Goal: Information Seeking & Learning: Learn about a topic

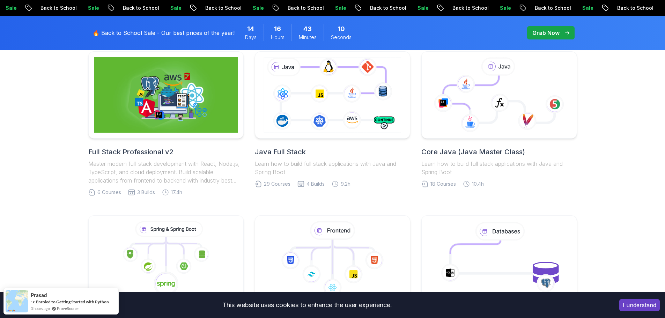
scroll to position [279, 0]
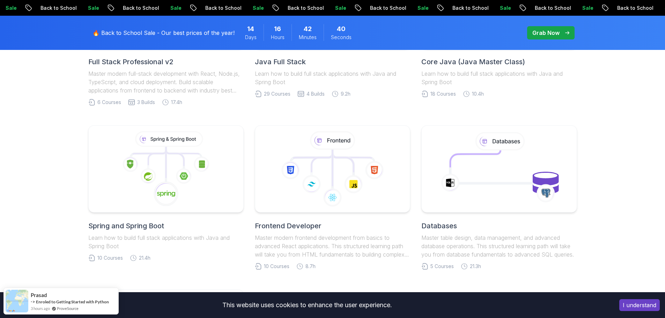
click at [434, 102] on body "Sale Back to School Sale Back to School Sale Back to School Sale Back to School…" at bounding box center [332, 264] width 665 height 1087
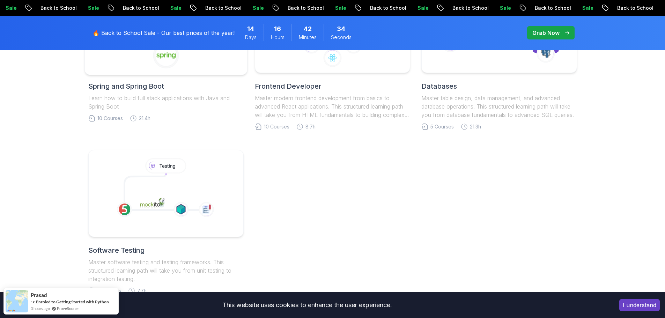
scroll to position [314, 0]
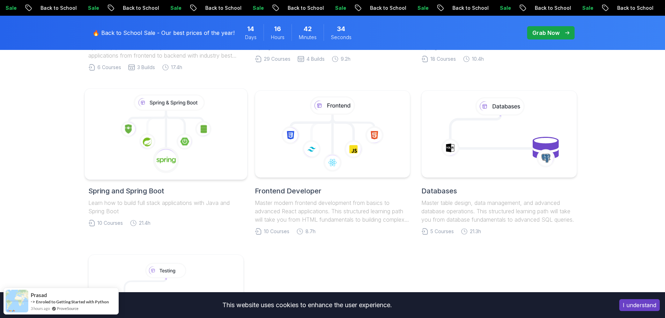
click at [159, 138] on icon at bounding box center [165, 134] width 151 height 79
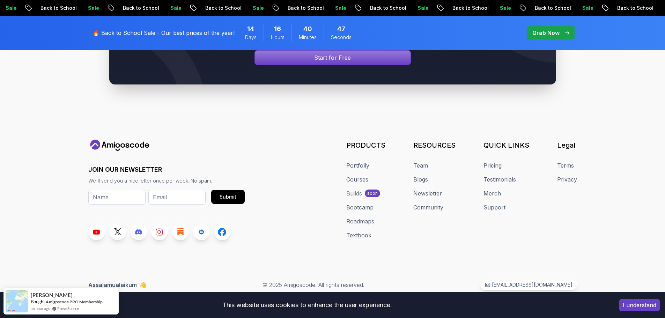
scroll to position [1721, 0]
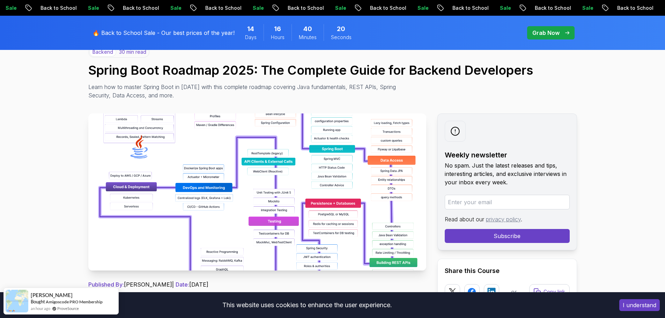
scroll to position [105, 0]
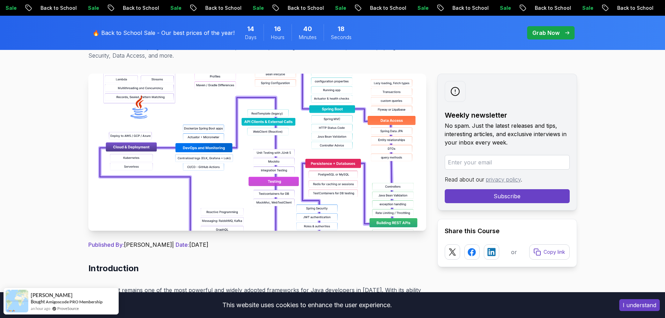
click at [265, 170] on img at bounding box center [257, 152] width 338 height 157
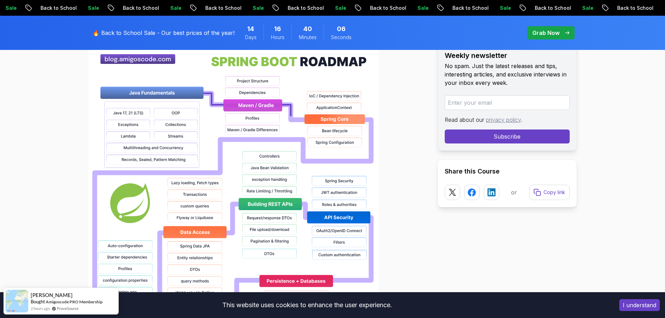
scroll to position [524, 0]
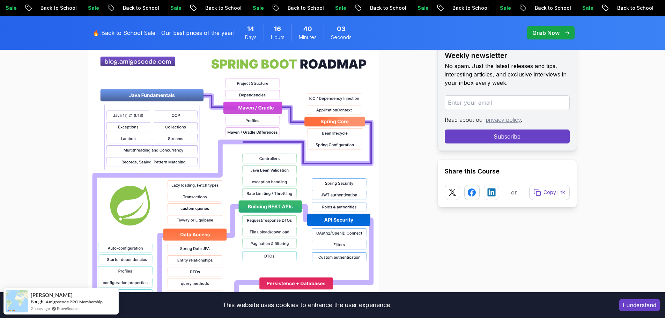
click at [259, 87] on img at bounding box center [233, 271] width 290 height 447
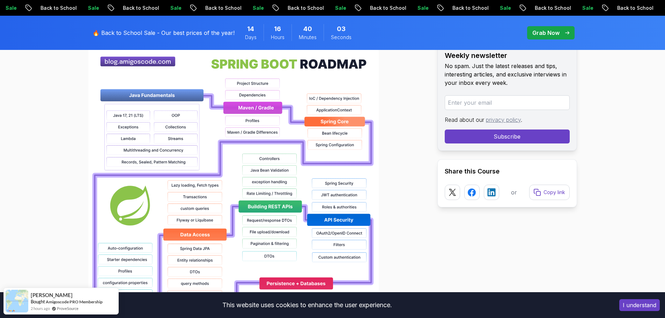
click at [259, 93] on img at bounding box center [233, 271] width 290 height 447
